Goal: Register for event/course

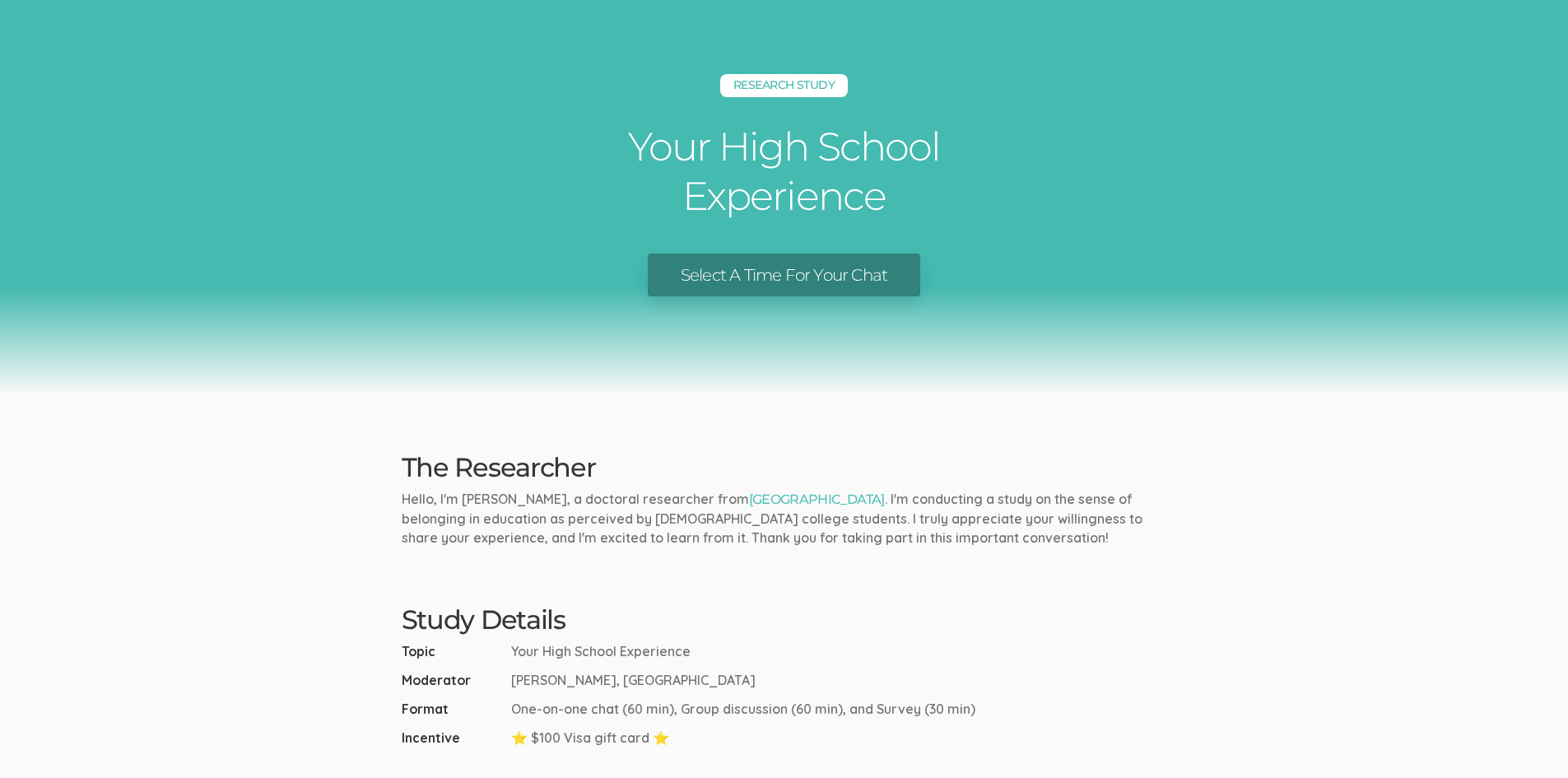
click at [825, 275] on link "Select A Time For Your Chat" at bounding box center [783, 275] width 272 height 44
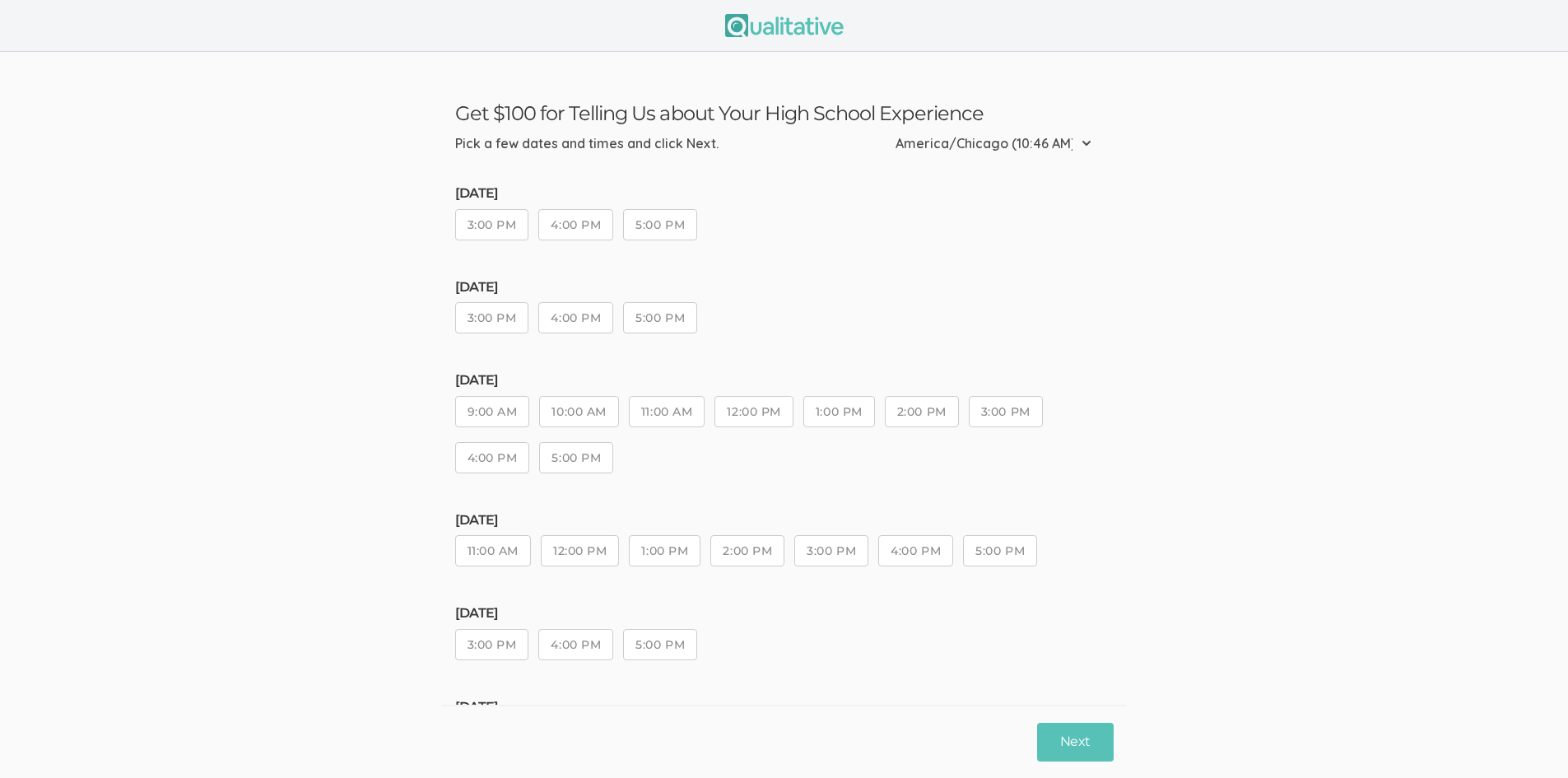
click at [1064, 139] on select "Etc/GMT-14 (5:46 AM) Pacific/Kiritimati (5:46 AM) Etc/GMT-13 (4:46 AM) Pacific/…" at bounding box center [999, 142] width 205 height 36
click at [1143, 106] on ui-view "Get $100 for Telling Us about Your High School Experience Pick a few dates and …" at bounding box center [784, 552] width 1568 height 1001
click at [516, 314] on button "3:00 PM" at bounding box center [491, 317] width 74 height 31
click at [1043, 362] on ui-view "[DATE] 3:00 PM 4:00 PM 5:00 PM [DATE] 3:00 PM 4:00 PM 5:00 PM [DATE] 9:00 AM 10…" at bounding box center [784, 578] width 658 height 801
click at [1061, 732] on button "Next" at bounding box center [1075, 742] width 76 height 39
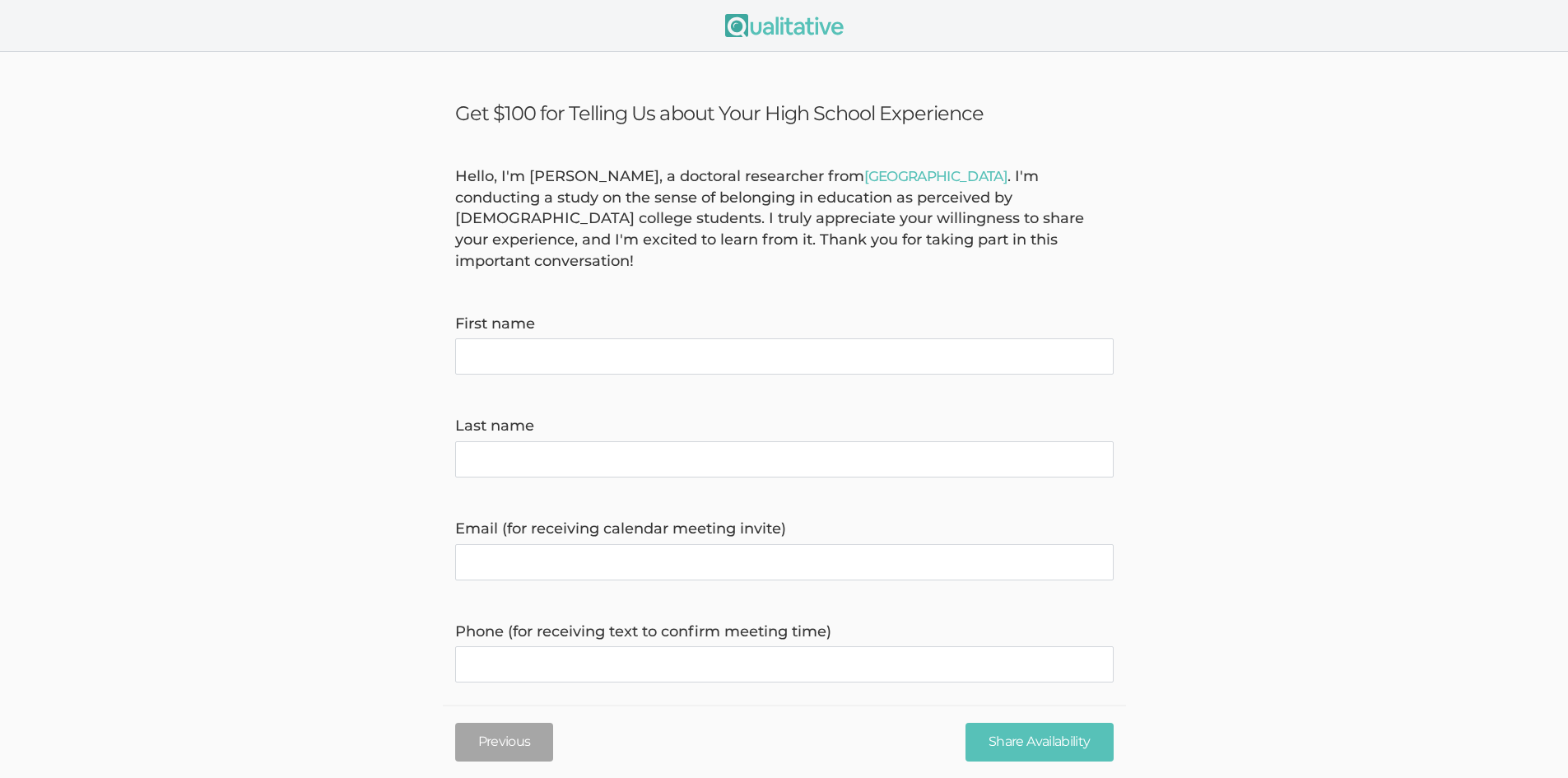
click at [684, 346] on name "First name" at bounding box center [784, 356] width 658 height 36
type name "[DEMOGRAPHIC_DATA]"
click at [721, 451] on name "Last name" at bounding box center [784, 459] width 658 height 36
type name "[PERSON_NAME]"
click at [761, 545] on invite\) "Email (for receiving calendar meeting invite)" at bounding box center [784, 561] width 658 height 36
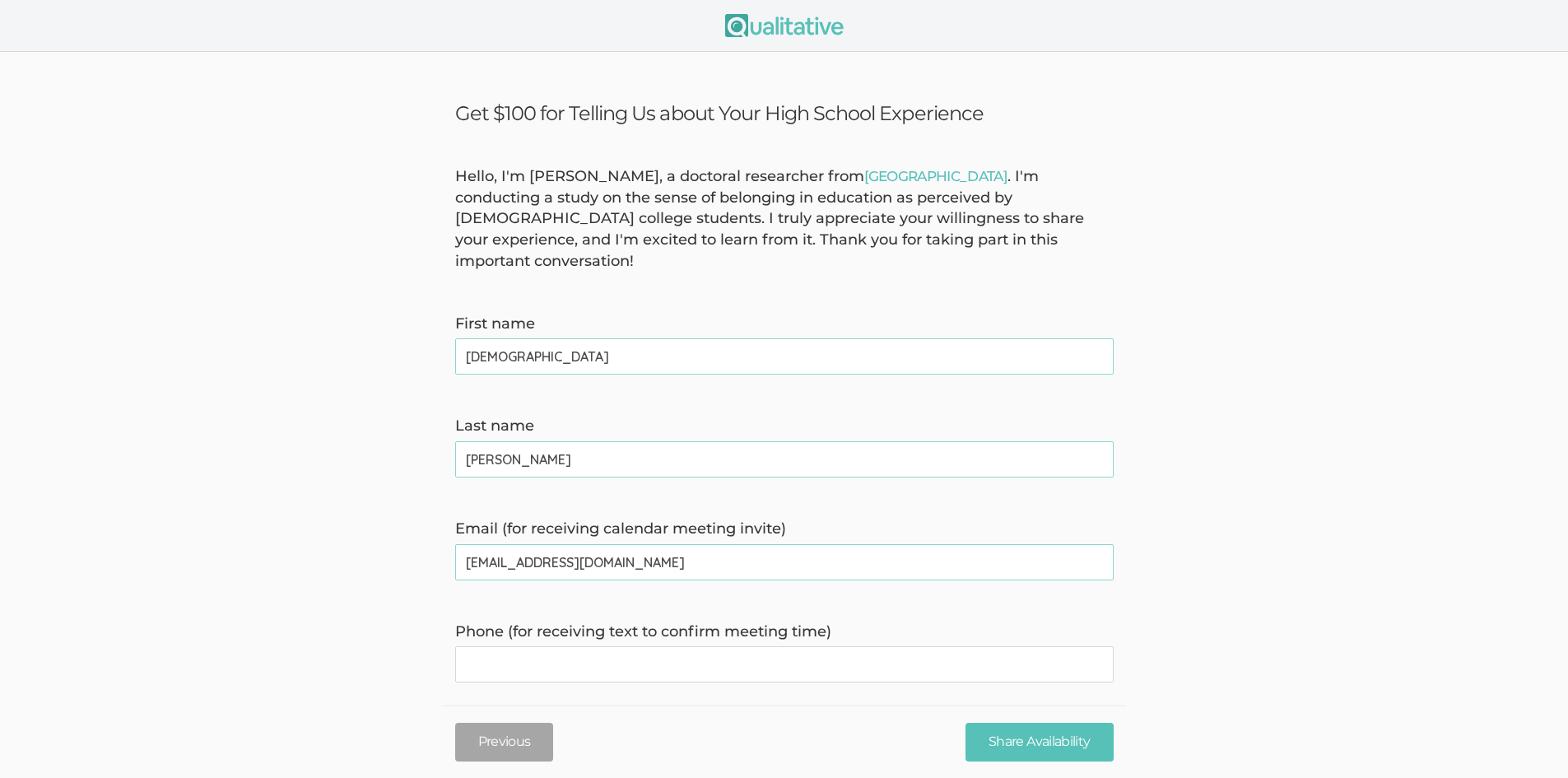
type invite\) "[EMAIL_ADDRESS][DOMAIN_NAME]"
click at [897, 624] on div "Phone (for receiving text to confirm meeting time)" at bounding box center [784, 652] width 683 height 61
click at [854, 647] on time\) "Phone (for receiving text to confirm meeting time)" at bounding box center [784, 664] width 658 height 36
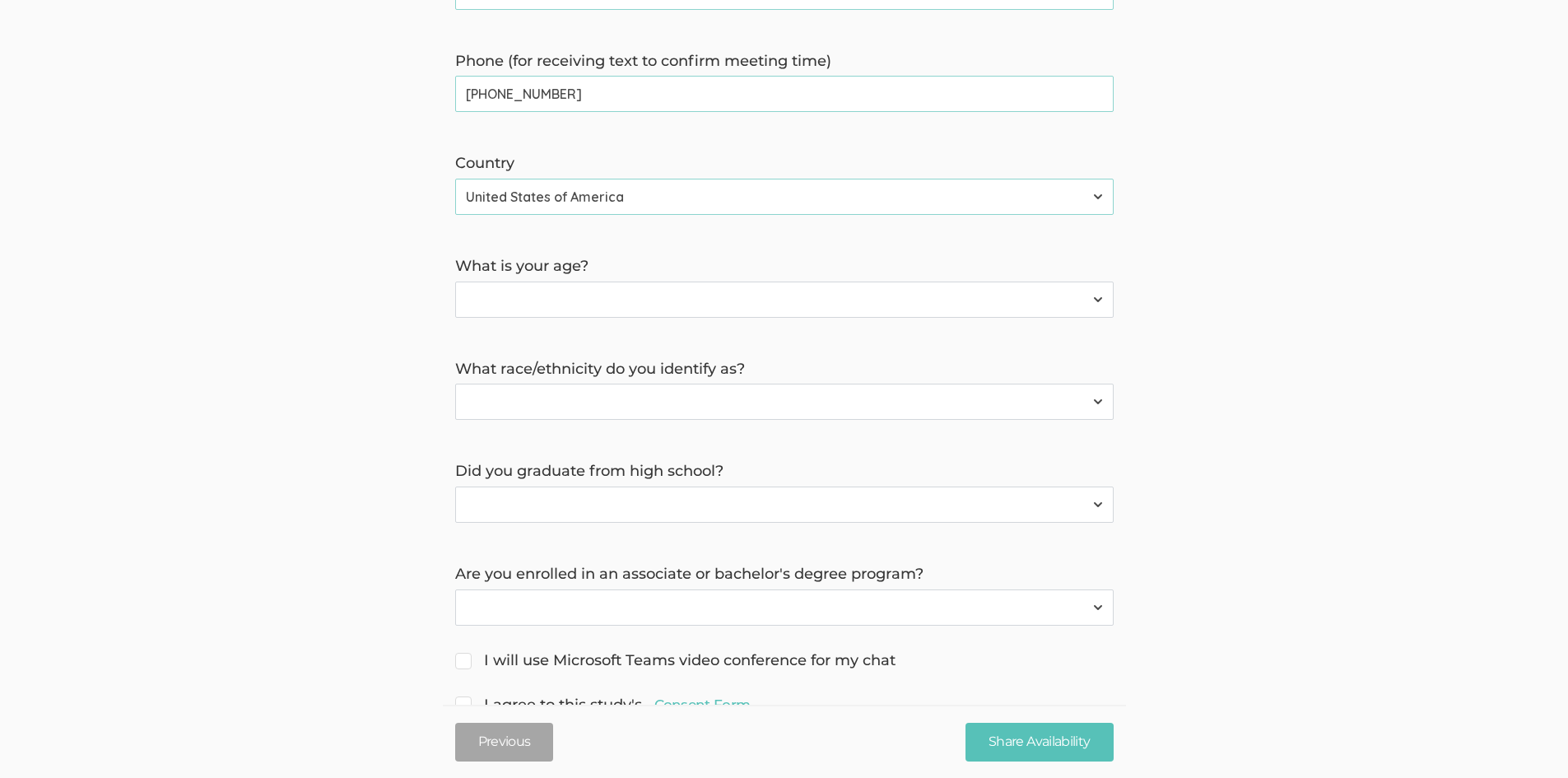
scroll to position [576, 0]
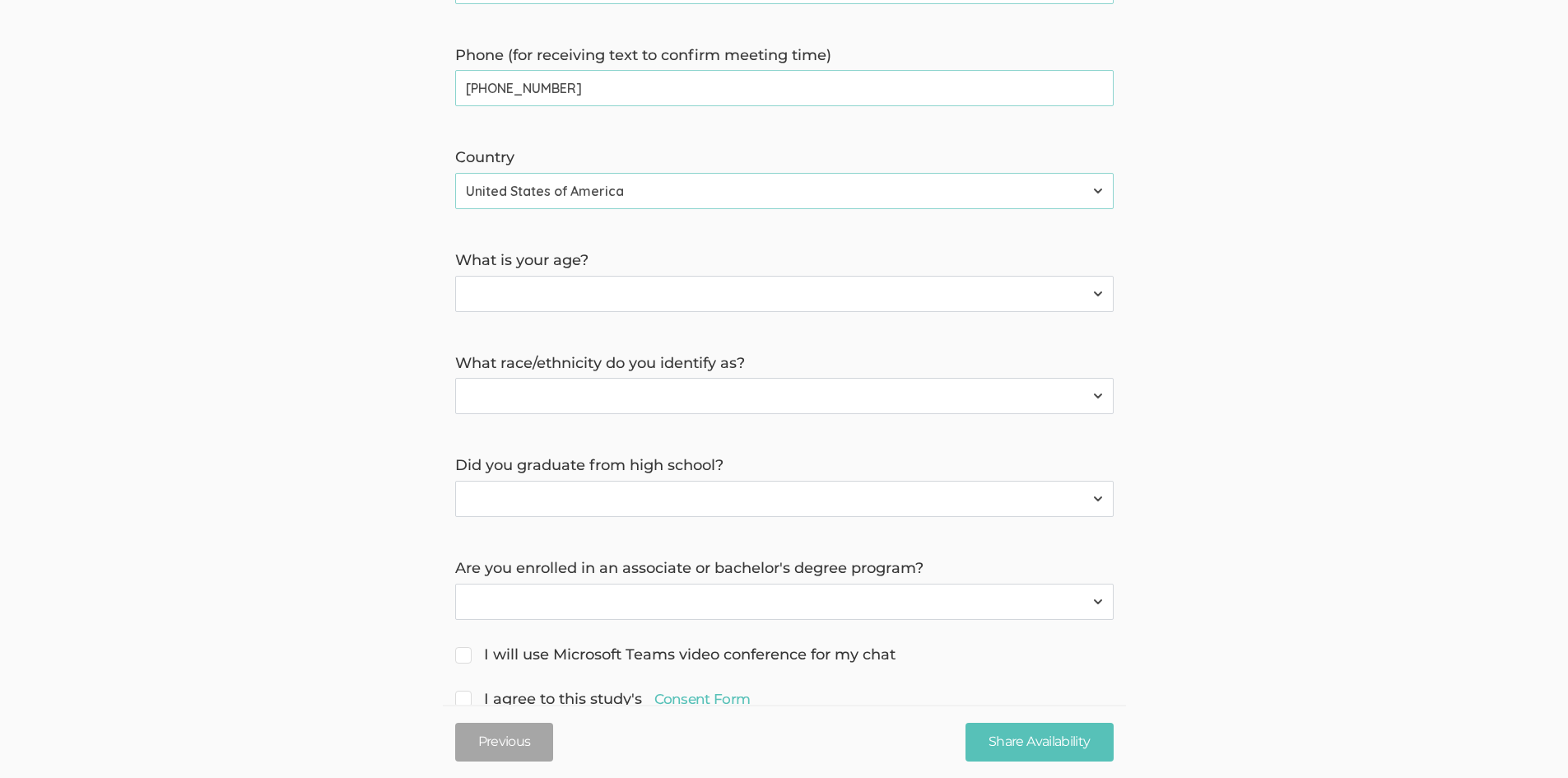
type time\) "[PHONE_NUMBER]"
click at [965, 276] on select "Less than 18 years 18 to 34 years More than 34 years" at bounding box center [784, 294] width 658 height 36
select select "1"
click at [455, 276] on select "Less than 18 years 18 to 34 years More than 34 years" at bounding box center [784, 294] width 658 height 36
click at [857, 378] on select "[DEMOGRAPHIC_DATA] or [US_STATE][DEMOGRAPHIC_DATA] Black or [DEMOGRAPHIC_DATA] …" at bounding box center [784, 395] width 658 height 36
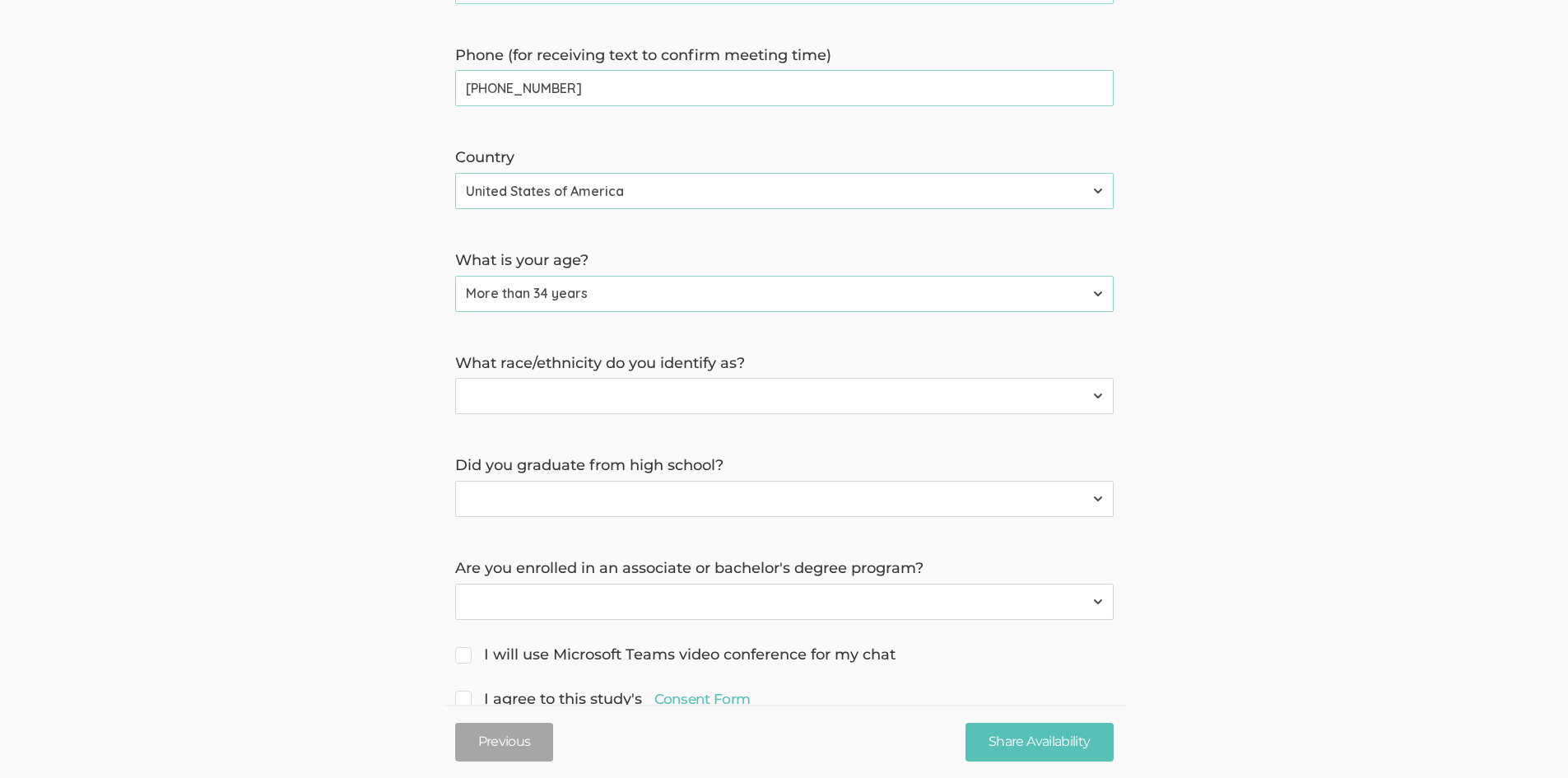
select select "2"
click at [455, 378] on select "[DEMOGRAPHIC_DATA] or [US_STATE][DEMOGRAPHIC_DATA] Black or [DEMOGRAPHIC_DATA] …" at bounding box center [784, 395] width 658 height 36
click at [769, 481] on select "Yes No" at bounding box center [784, 498] width 658 height 36
select select "0"
click at [455, 481] on select "Yes No" at bounding box center [784, 498] width 658 height 36
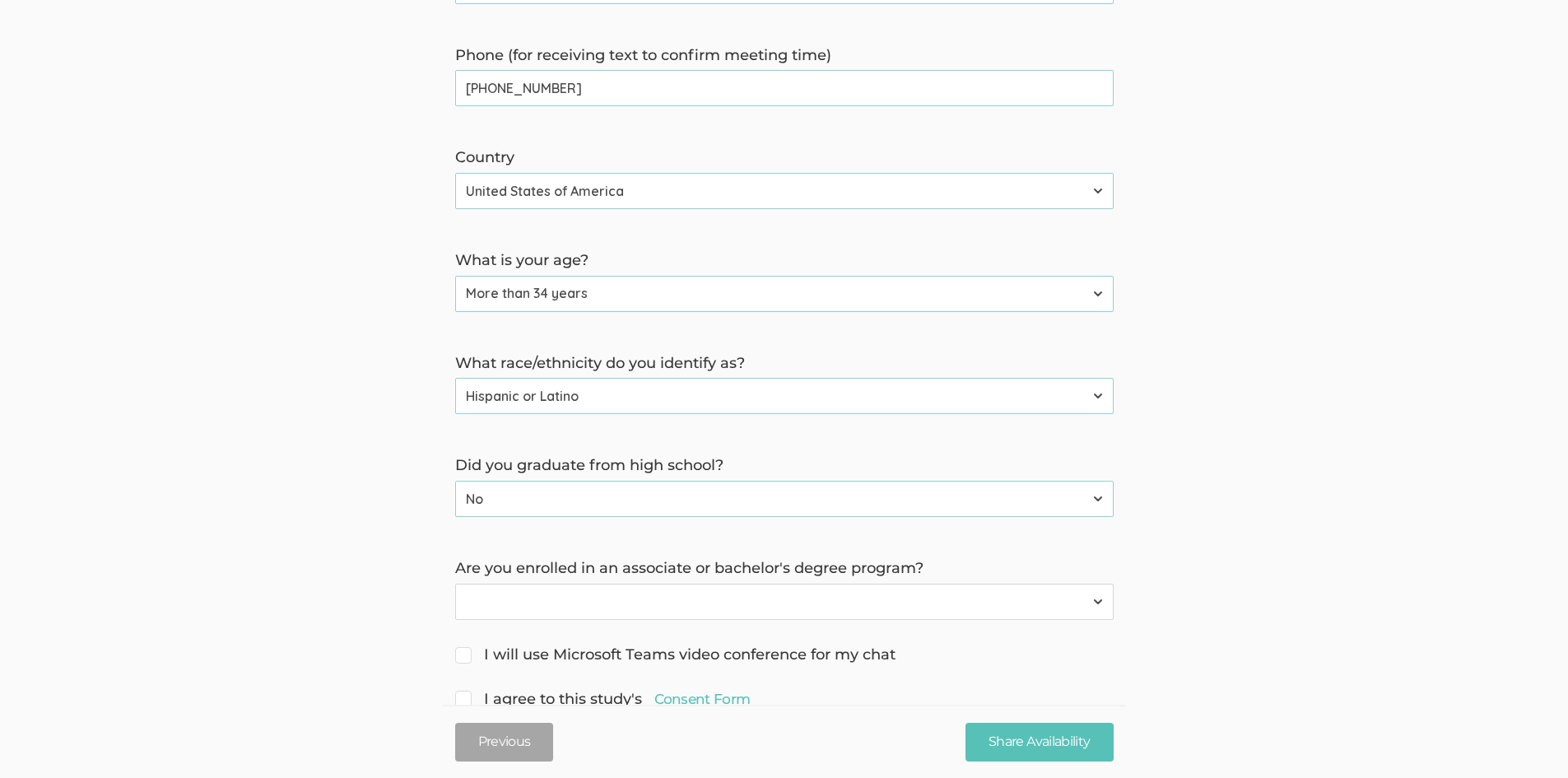
click at [788, 591] on select "Yes No" at bounding box center [784, 601] width 658 height 36
select select "0"
click at [455, 584] on select "Yes No" at bounding box center [784, 601] width 658 height 36
click at [469, 645] on span "I will use Microsoft Teams video conference for my chat" at bounding box center [675, 655] width 440 height 21
click at [466, 648] on input "I will use Microsoft Teams video conference for my chat" at bounding box center [460, 653] width 11 height 11
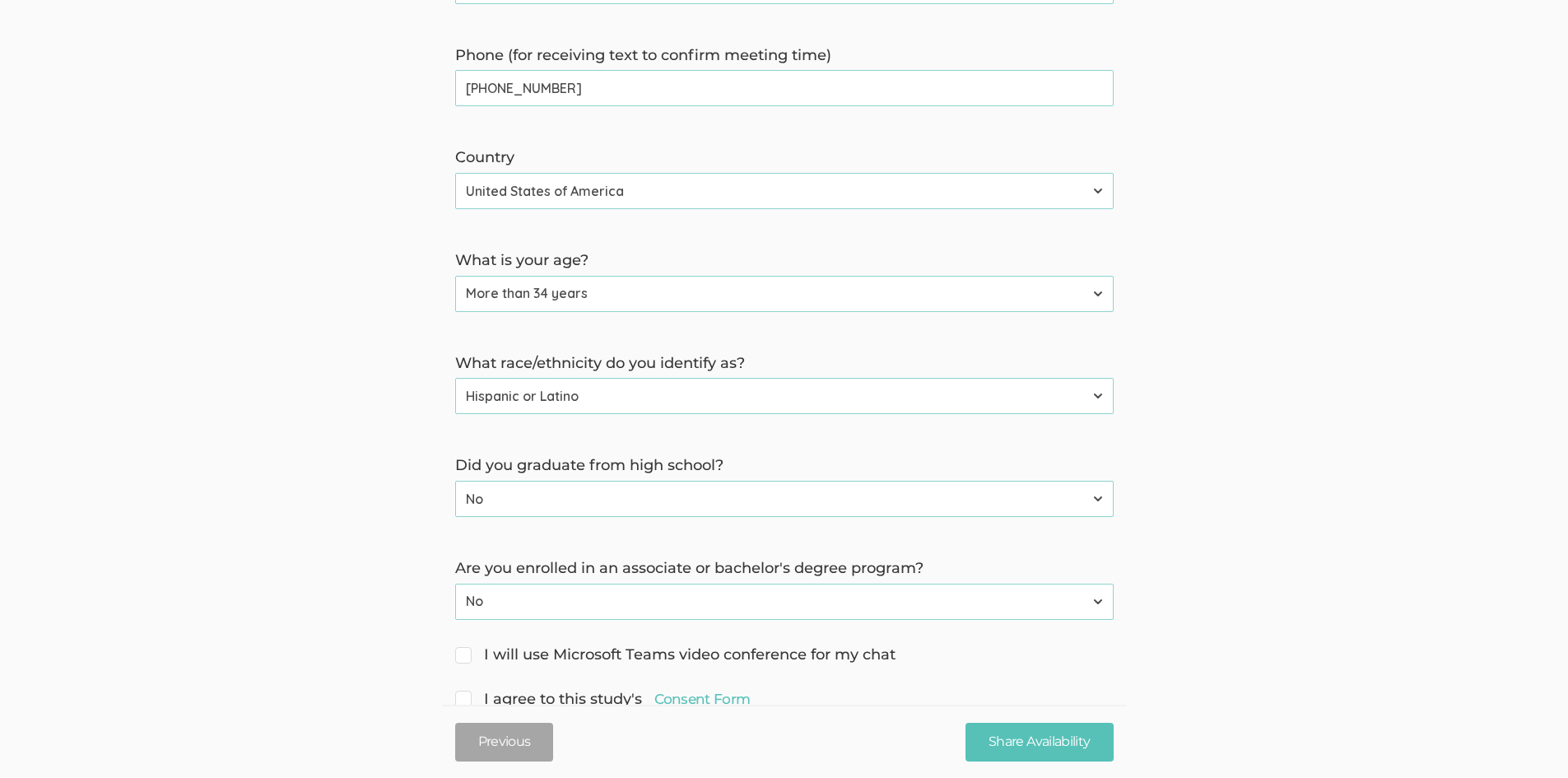
checkbox input "true"
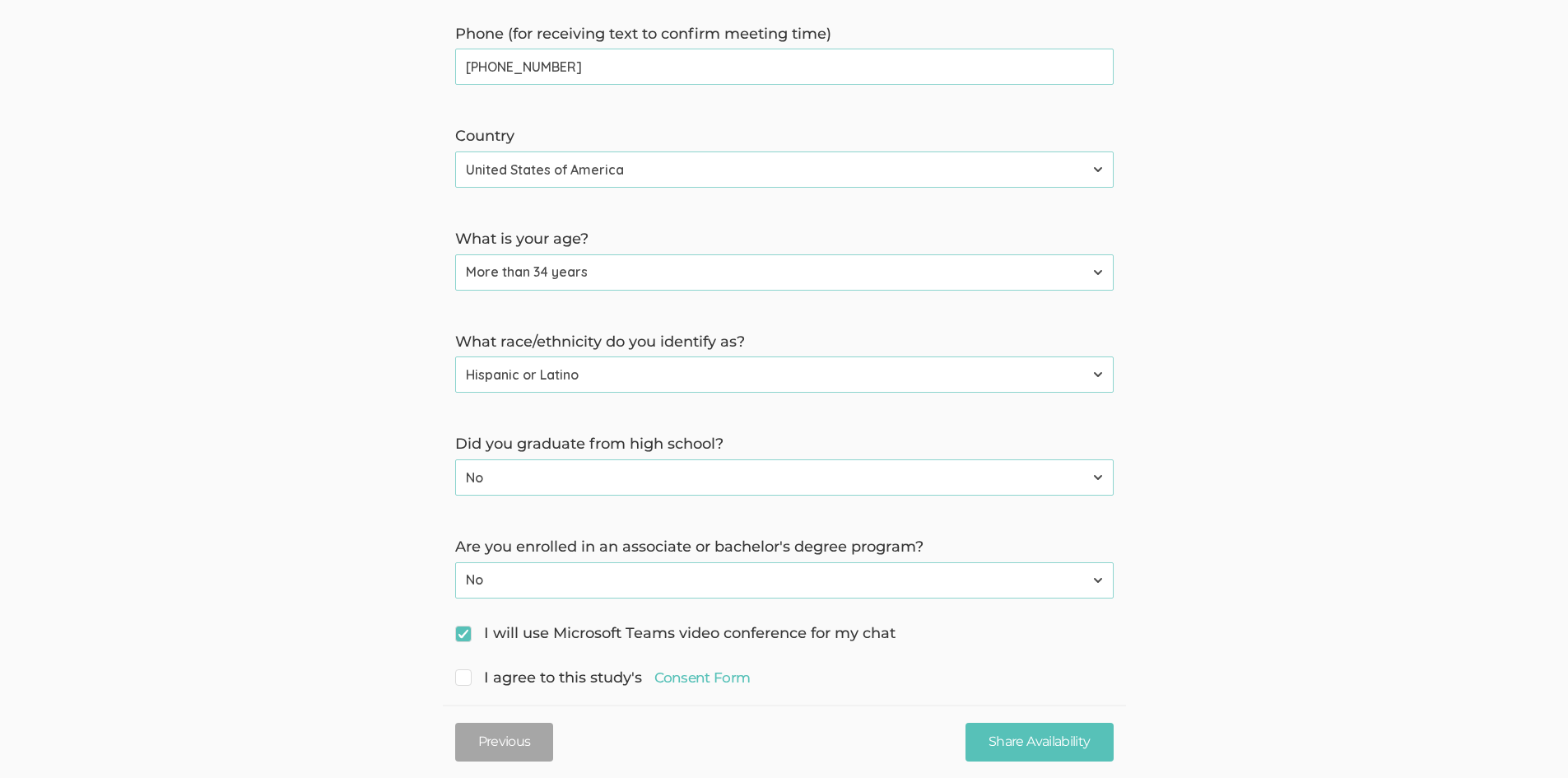
scroll to position [604, 0]
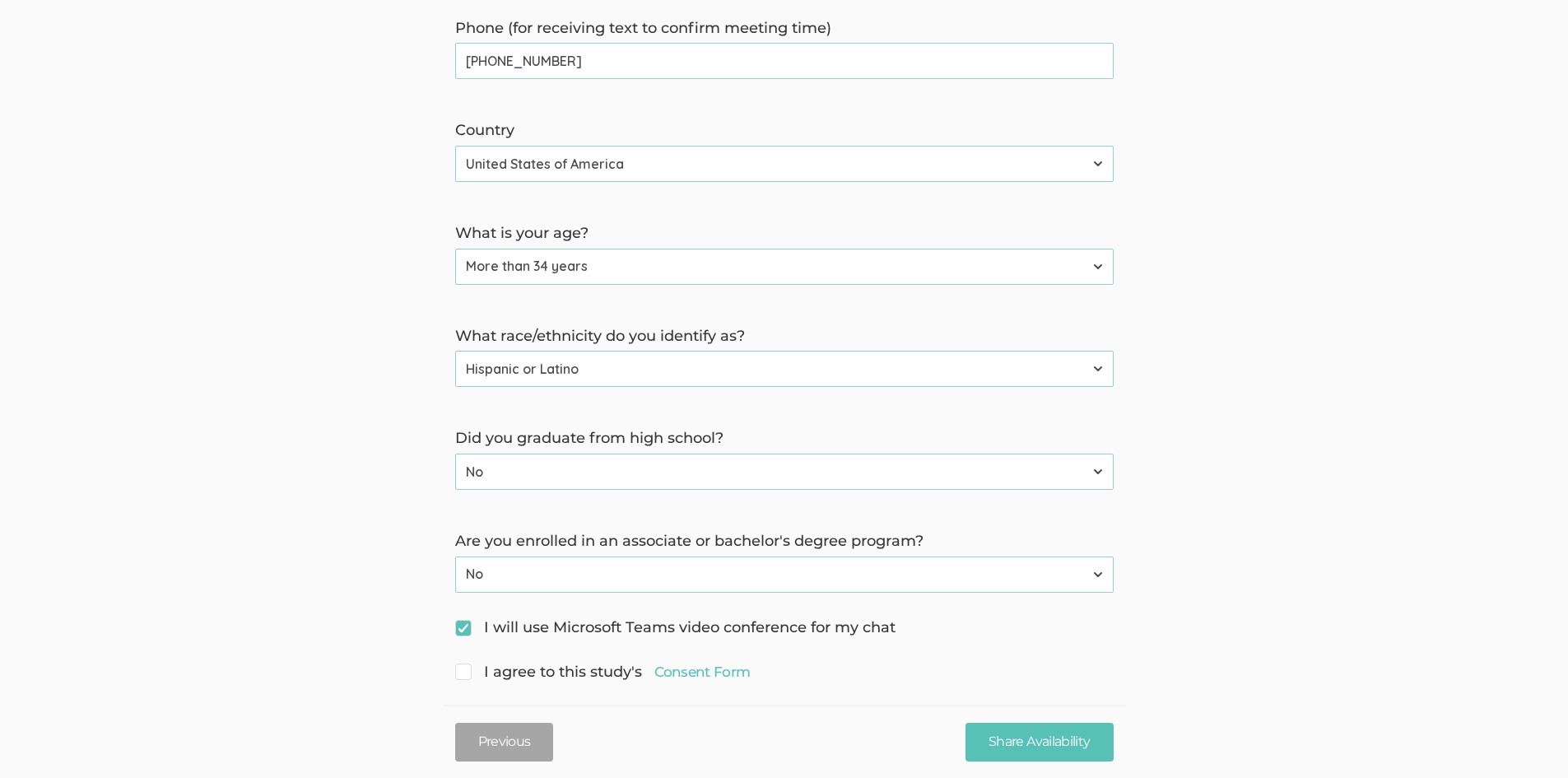
click at [479, 662] on span "I agree to this study's Consent Form" at bounding box center [602, 672] width 295 height 21
click at [466, 665] on input "I agree to this study's Consent Form" at bounding box center [460, 671] width 11 height 11
checkbox input "true"
click at [681, 662] on link "Consent Form" at bounding box center [702, 672] width 96 height 20
click at [992, 747] on input "Share Availability" at bounding box center [1039, 742] width 148 height 39
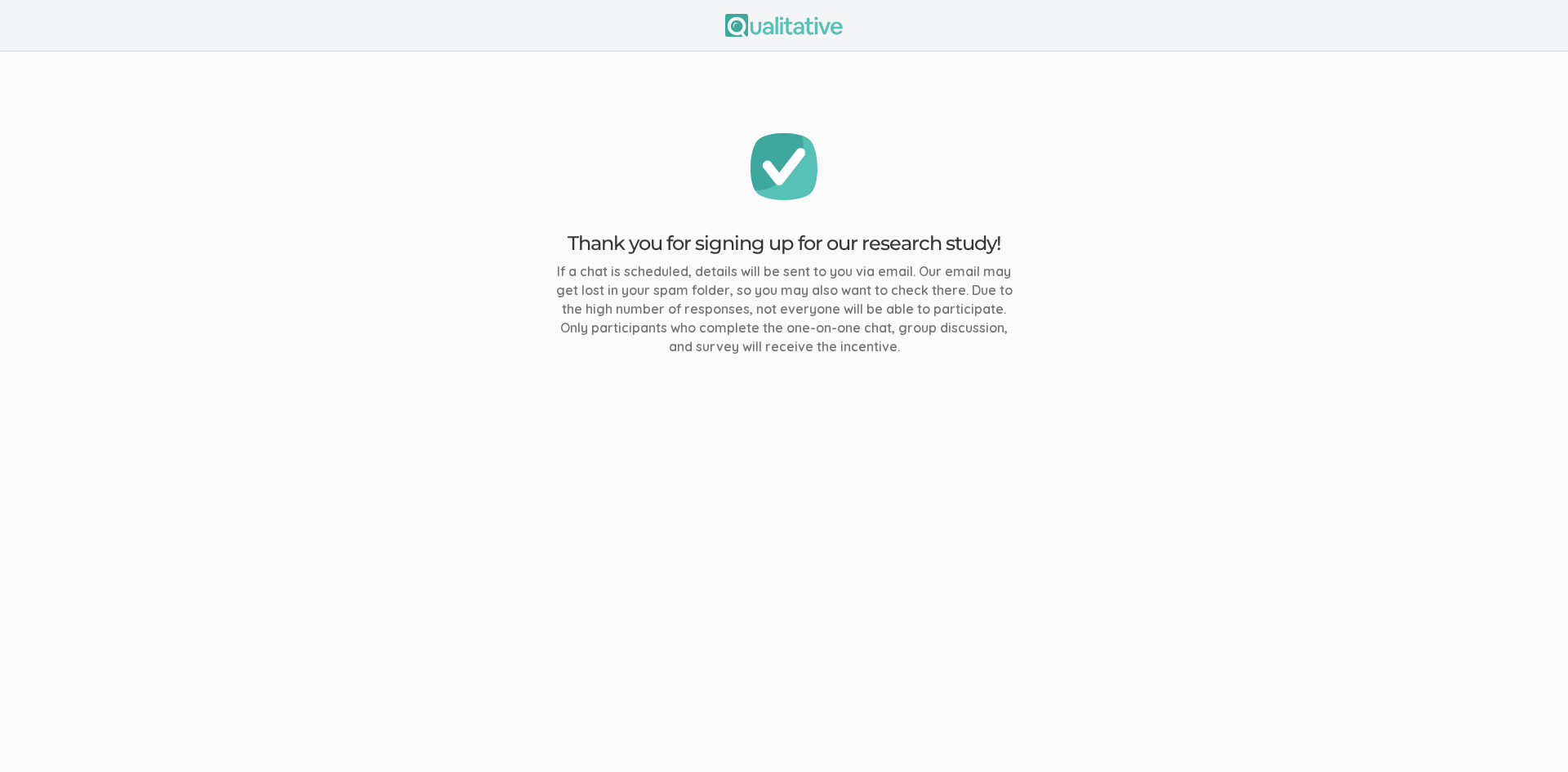
click at [1021, 277] on div "Thank you for signing up for our research study! If a chat is scheduled, detail…" at bounding box center [784, 244] width 491 height 223
drag, startPoint x: 1067, startPoint y: 52, endPoint x: 1034, endPoint y: 71, distance: 38.1
click at [1034, 71] on ui-view "Thank you for signing up for our research study! If a chat is scheduled, detail…" at bounding box center [784, 245] width 1568 height 387
